Goal: Check status: Check status

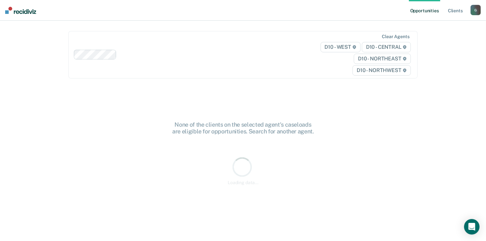
click at [346, 176] on div "Loading data..." at bounding box center [243, 171] width 329 height 30
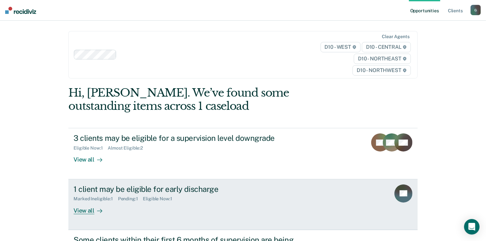
click at [224, 193] on div "1 client may be eligible for early discharge" at bounding box center [187, 188] width 227 height 9
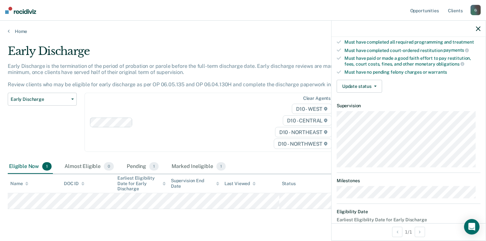
scroll to position [174, 0]
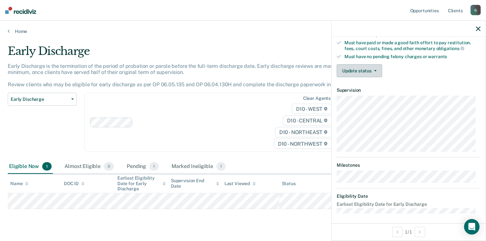
click at [351, 69] on button "Update status" at bounding box center [360, 70] width 46 height 13
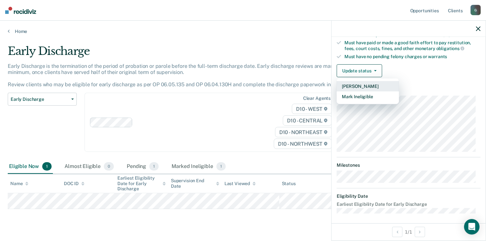
click at [354, 82] on button "[PERSON_NAME]" at bounding box center [368, 86] width 62 height 10
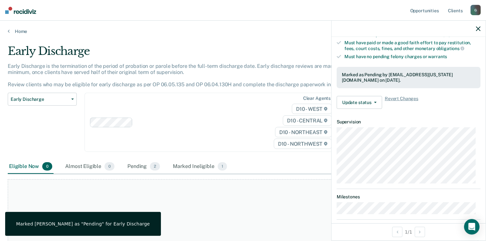
click at [479, 29] on icon "button" at bounding box center [478, 28] width 5 height 5
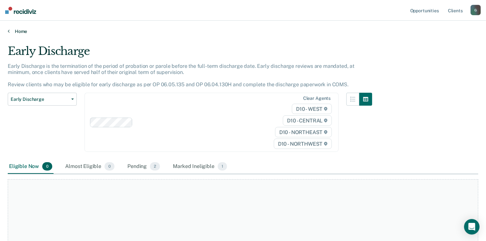
click at [12, 30] on link "Home" at bounding box center [243, 31] width 471 height 6
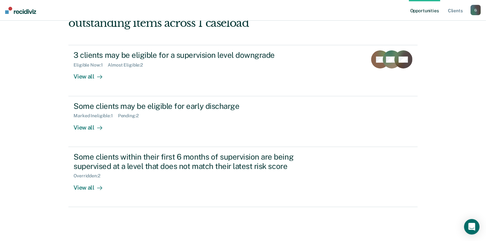
scroll to position [83, 0]
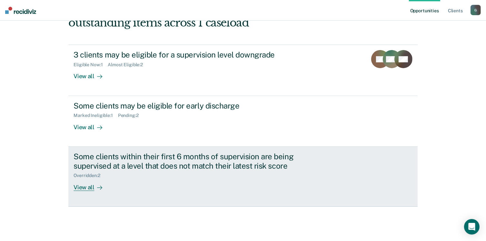
click at [128, 177] on div "Overridden : 2" at bounding box center [187, 174] width 227 height 8
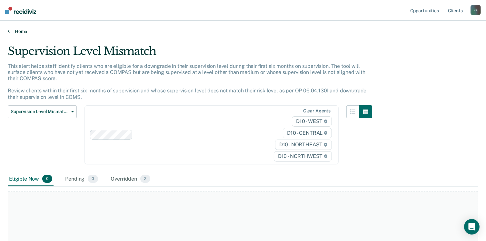
click at [12, 30] on link "Home" at bounding box center [243, 31] width 471 height 6
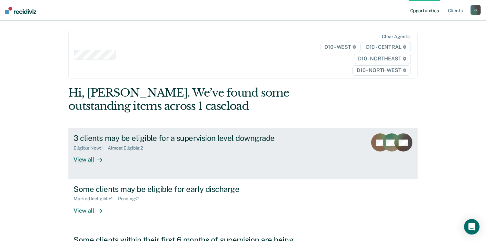
click at [88, 156] on div "View all" at bounding box center [92, 157] width 36 height 13
